Goal: Find specific page/section: Find specific page/section

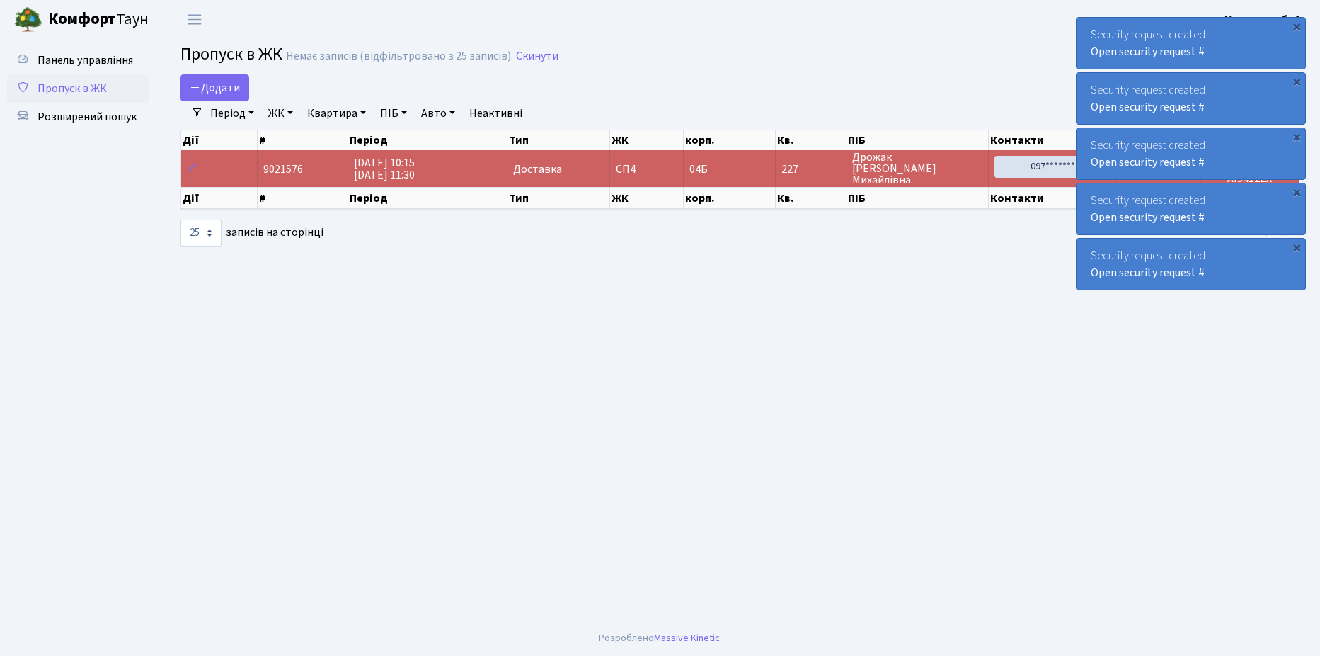
select select "25"
click at [91, 116] on span "Розширений пошук" at bounding box center [87, 117] width 99 height 16
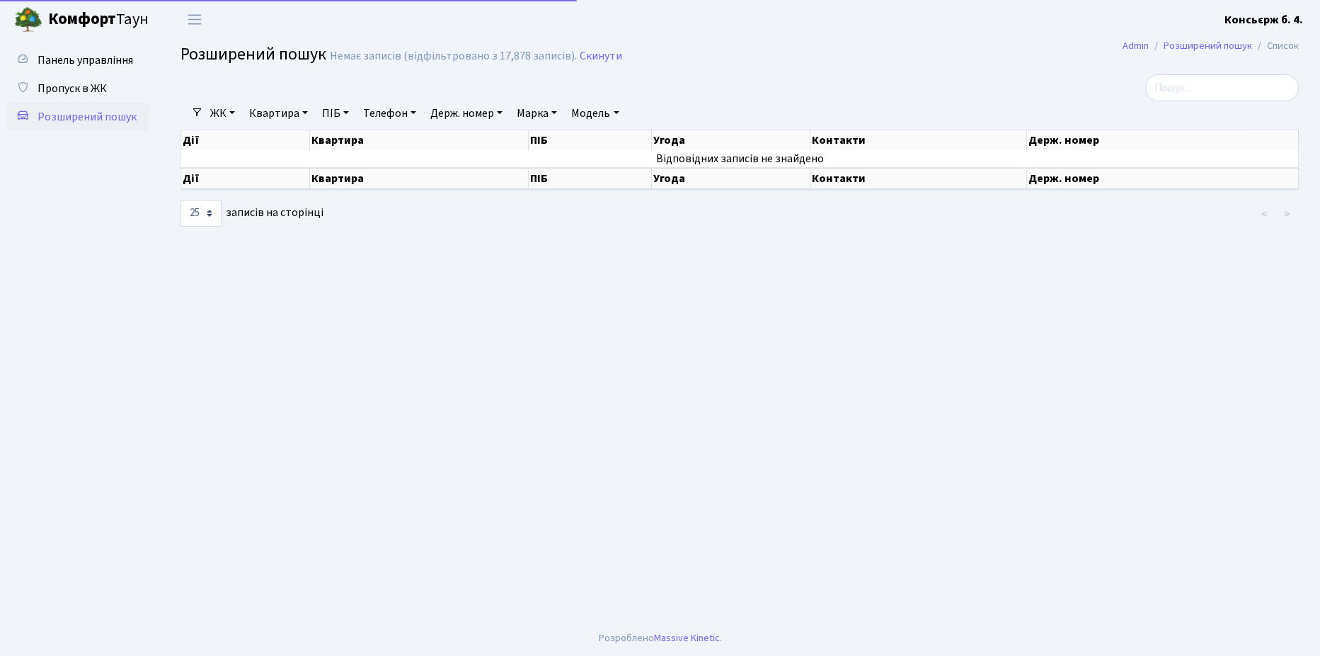
select select "25"
click at [87, 85] on span "Пропуск в ЖК" at bounding box center [72, 89] width 69 height 16
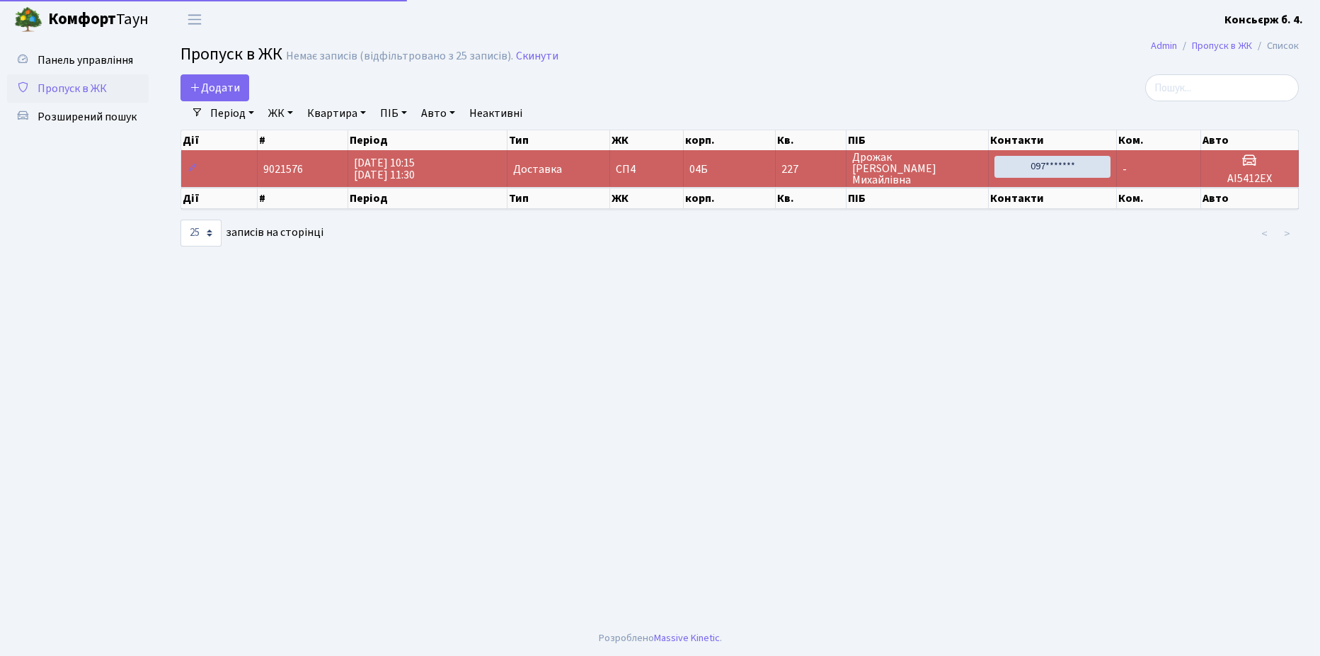
select select "25"
